Goal: Task Accomplishment & Management: Complete application form

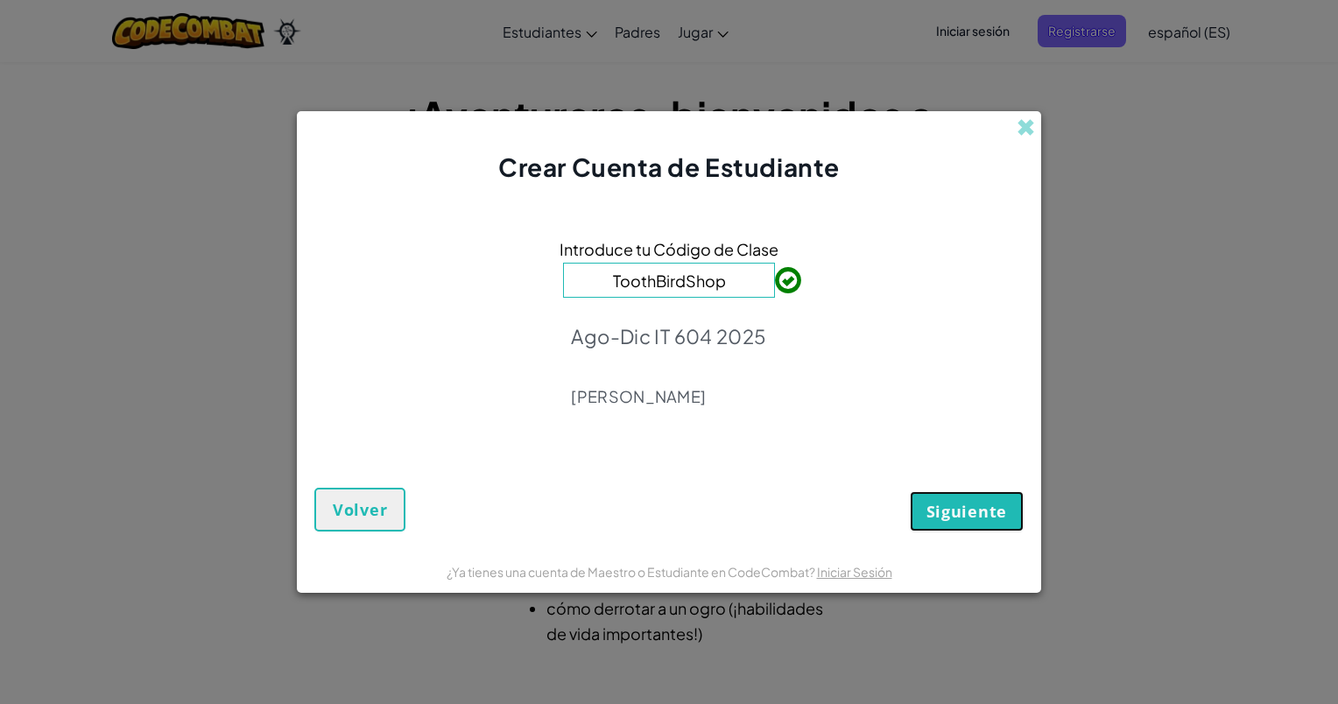
click at [955, 508] on span "Siguiente" at bounding box center [966, 511] width 81 height 21
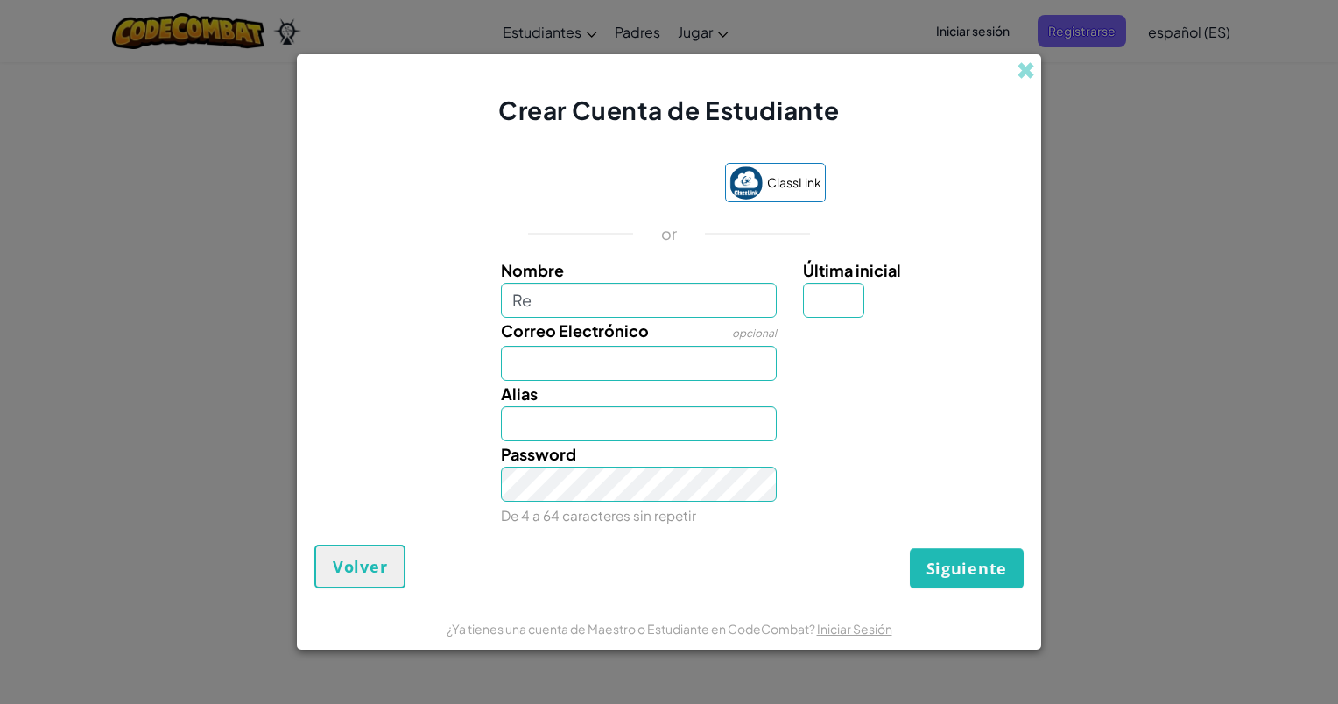
type input "R"
type input "[PERSON_NAME]"
type input "G"
type input "[EMAIL_ADDRESS][DOMAIN_NAME]"
type input "[PERSON_NAME]"
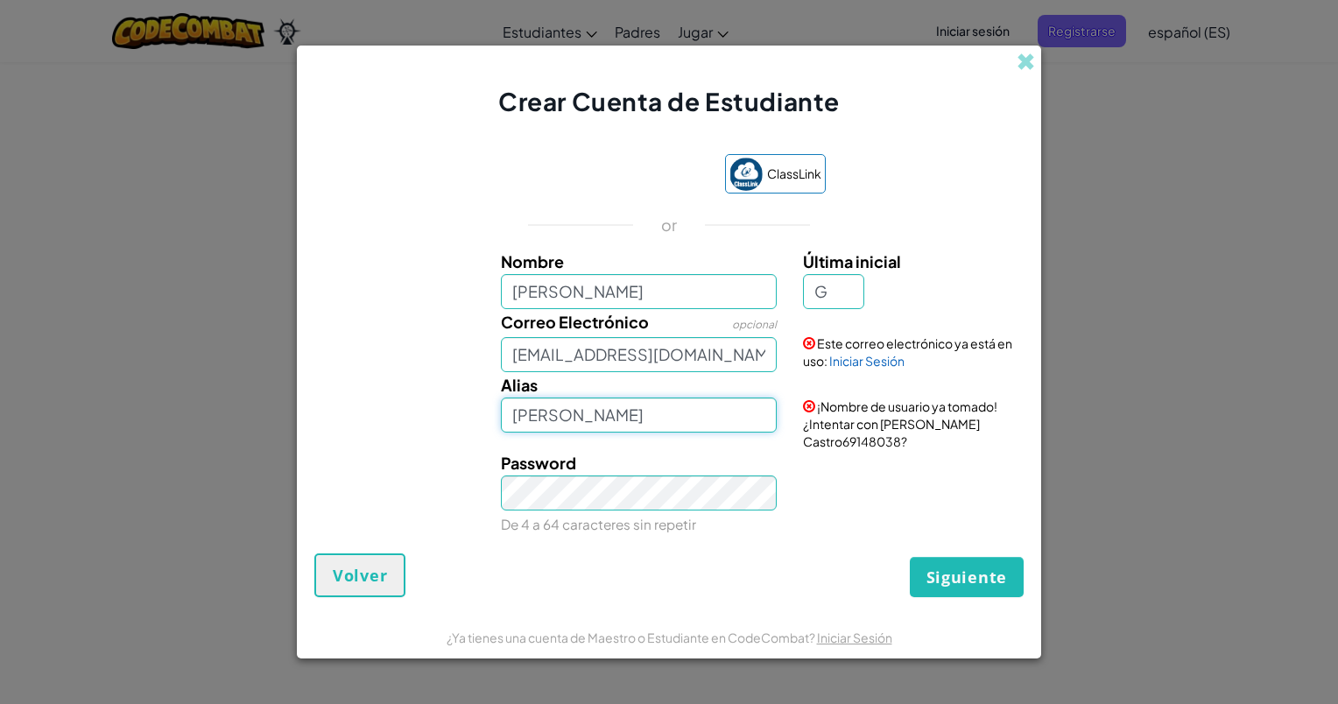
click at [720, 431] on input "[PERSON_NAME]" at bounding box center [639, 414] width 277 height 35
click at [848, 355] on link "Iniciar Sesión" at bounding box center [866, 361] width 75 height 16
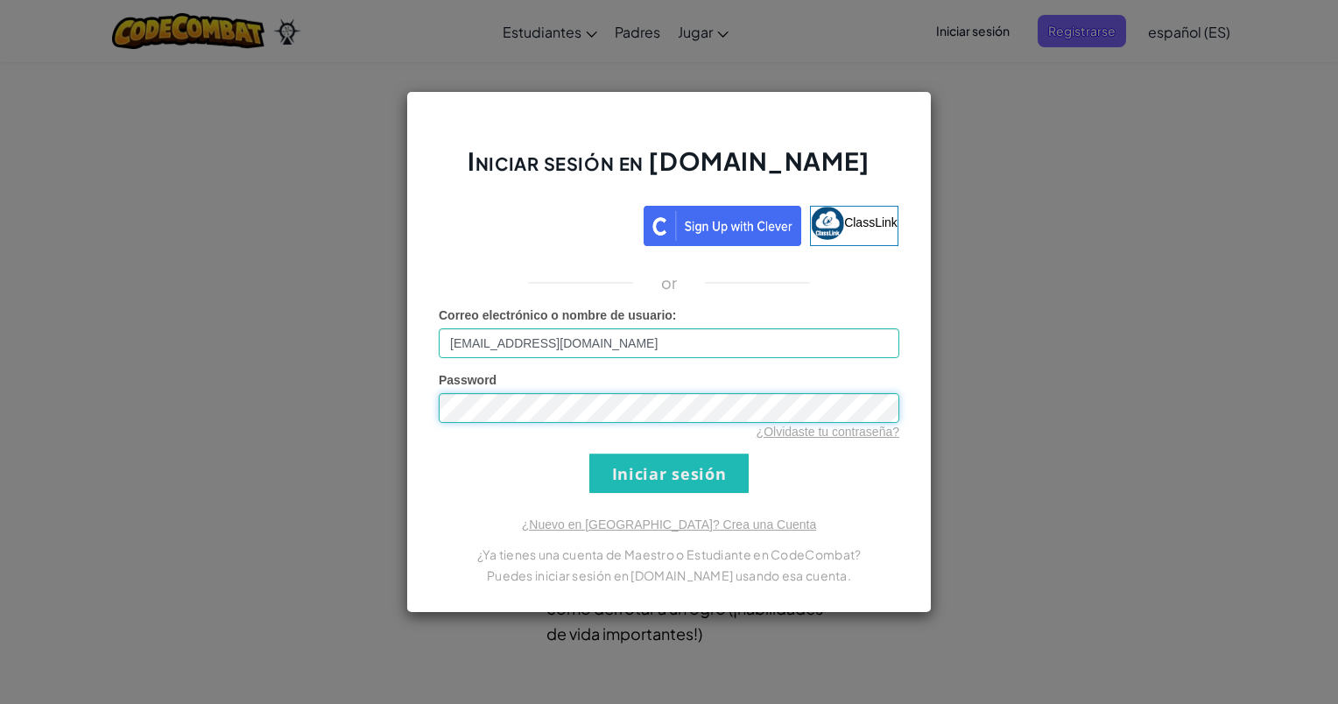
click at [589, 453] on input "Iniciar sesión" at bounding box center [668, 472] width 159 height 39
